Goal: Find specific page/section: Find specific page/section

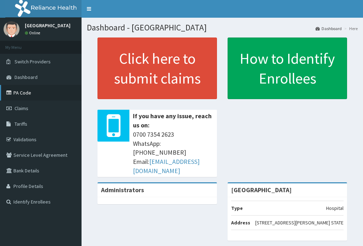
click at [33, 93] on link "PA Code" at bounding box center [40, 93] width 81 height 16
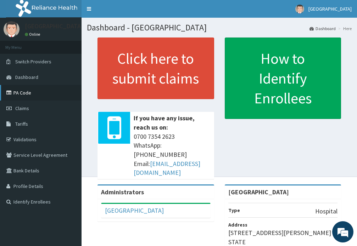
click at [35, 93] on link "PA Code" at bounding box center [40, 93] width 81 height 16
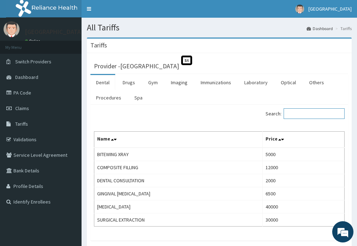
click at [308, 112] on input "Search:" at bounding box center [313, 113] width 61 height 11
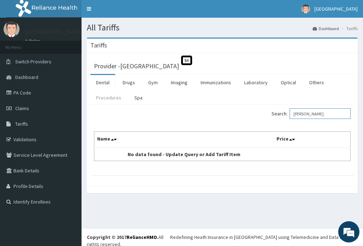
type input "[PERSON_NAME]"
click at [114, 97] on link "Procedures" at bounding box center [108, 97] width 36 height 15
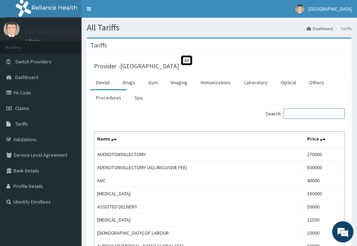
click at [306, 114] on input "Search:" at bounding box center [313, 113] width 61 height 11
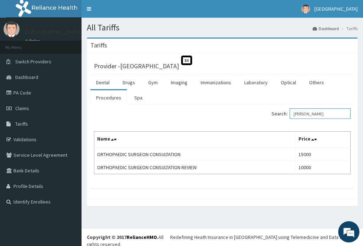
type input "[PERSON_NAME]"
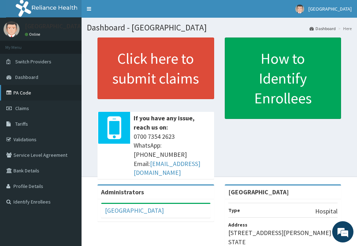
click at [23, 93] on link "PA Code" at bounding box center [40, 93] width 81 height 16
